Goal: Transaction & Acquisition: Book appointment/travel/reservation

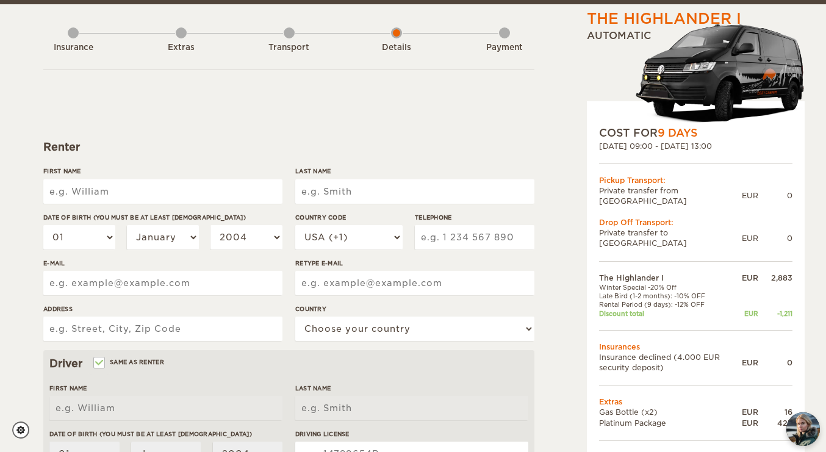
scroll to position [55, 0]
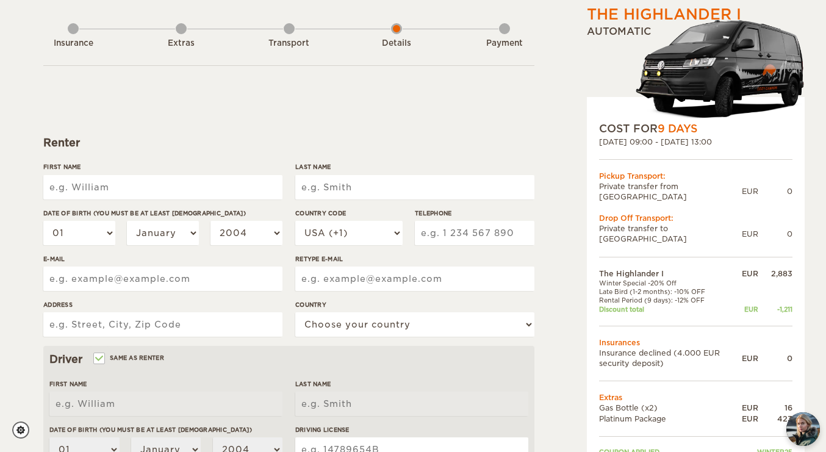
click at [748, 187] on div "EUR" at bounding box center [749, 191] width 16 height 10
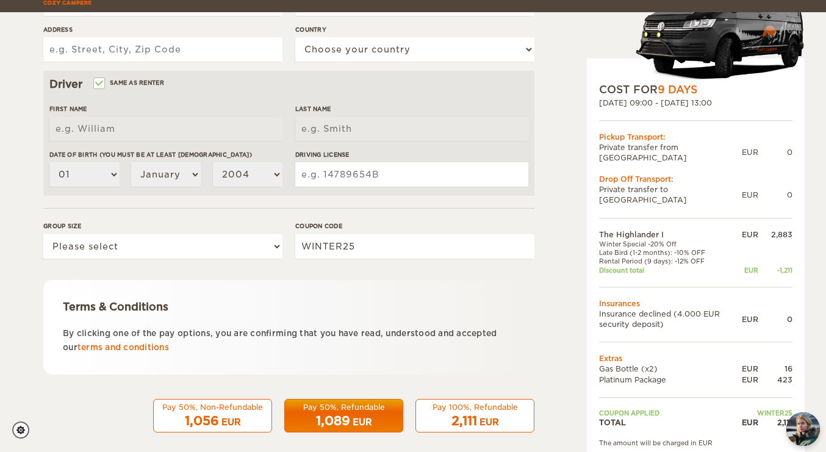
scroll to position [341, 0]
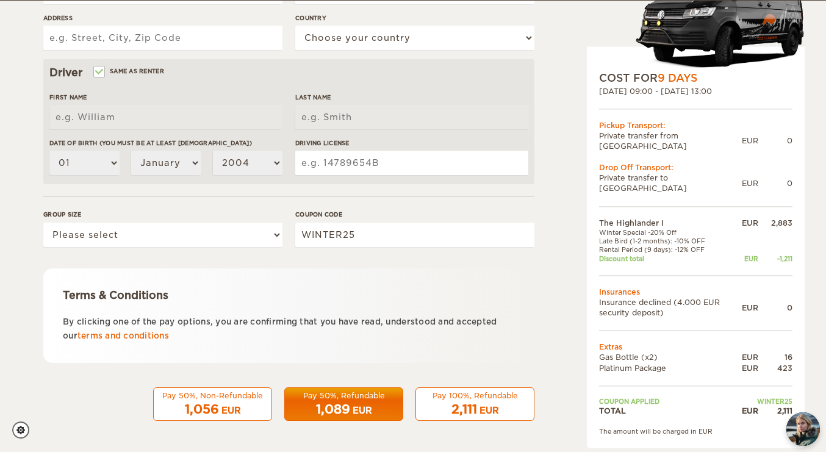
click at [352, 405] on div "1,089 EUR" at bounding box center [343, 410] width 103 height 18
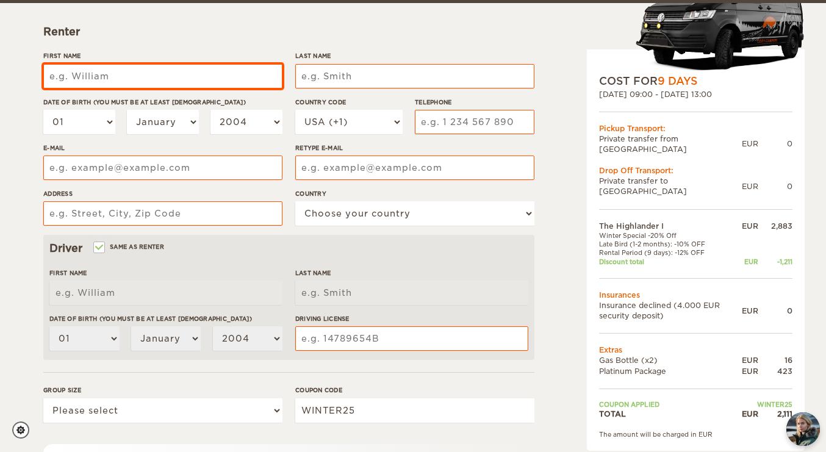
scroll to position [169, 0]
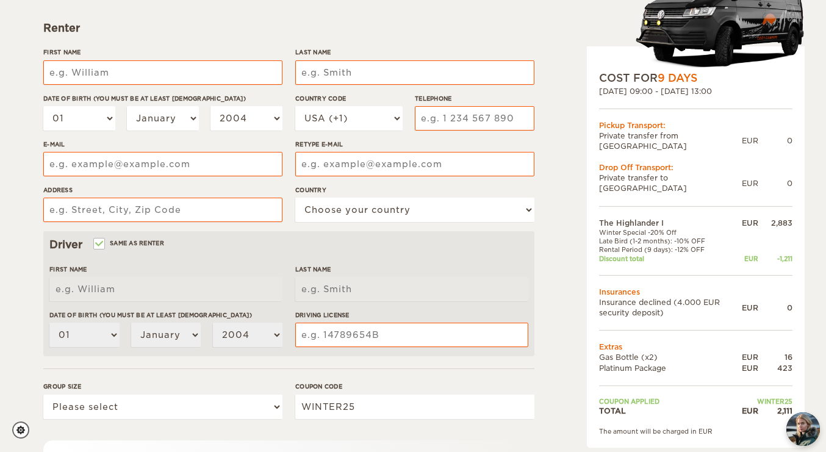
click at [784, 405] on div "2,111" at bounding box center [775, 410] width 34 height 10
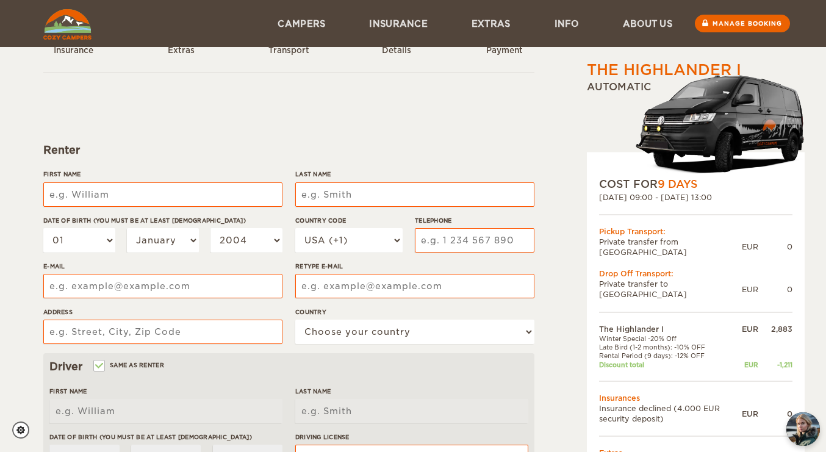
scroll to position [0, 0]
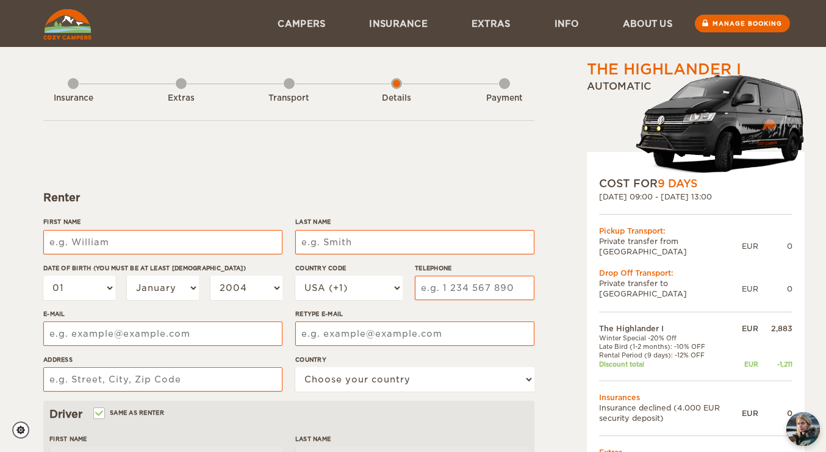
click at [285, 83] on div "Transport" at bounding box center [289, 95] width 11 height 49
click at [490, 20] on link "Extras" at bounding box center [490, 23] width 83 height 47
click at [487, 25] on link "Extras" at bounding box center [490, 23] width 83 height 47
